Goal: Check status: Check status

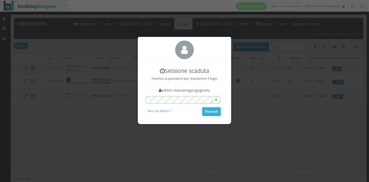
click at [216, 113] on button "Riaccedi" at bounding box center [211, 111] width 19 height 9
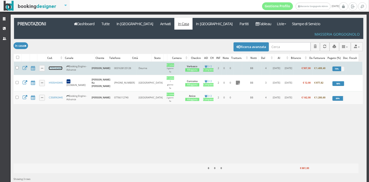
click at [52, 66] on link "179TD43445" at bounding box center [55, 67] width 13 height 3
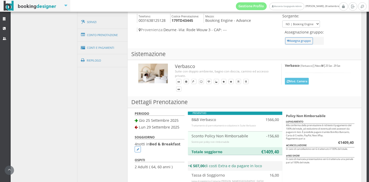
scroll to position [216, 0]
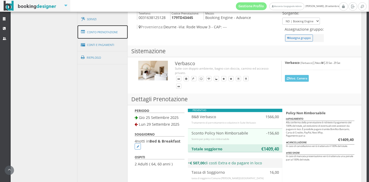
click at [107, 31] on link "Conto Prenotazione" at bounding box center [103, 31] width 50 height 13
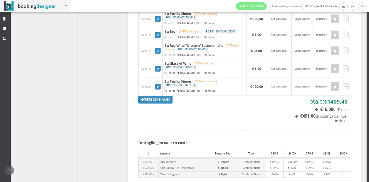
scroll to position [346, 0]
